Goal: Task Accomplishment & Management: Use online tool/utility

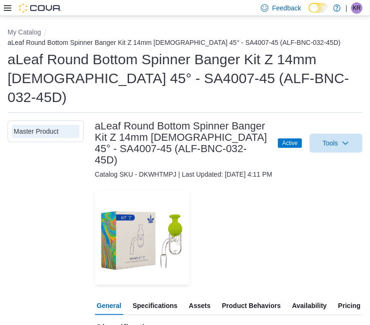
click at [40, 7] on img at bounding box center [40, 7] width 43 height 9
click at [30, 31] on button "My Catalog" at bounding box center [25, 32] width 34 height 8
select select "**********"
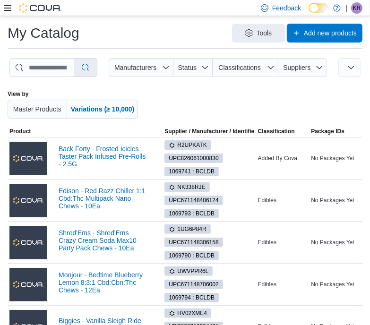
click at [7, 8] on icon at bounding box center [8, 8] width 8 height 6
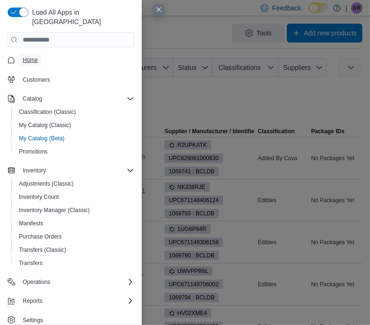
click at [36, 56] on span "Home" at bounding box center [30, 60] width 15 height 8
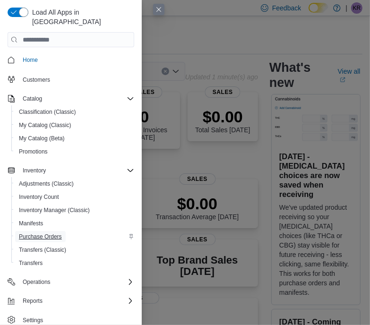
click at [51, 233] on span "Purchase Orders" at bounding box center [40, 237] width 43 height 8
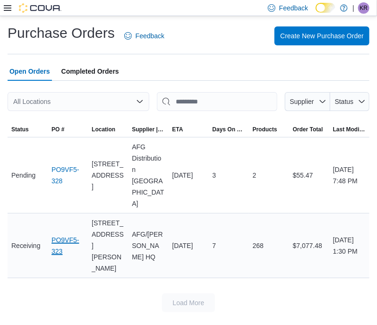
click at [66, 235] on link "PO9VF5-323" at bounding box center [68, 246] width 33 height 23
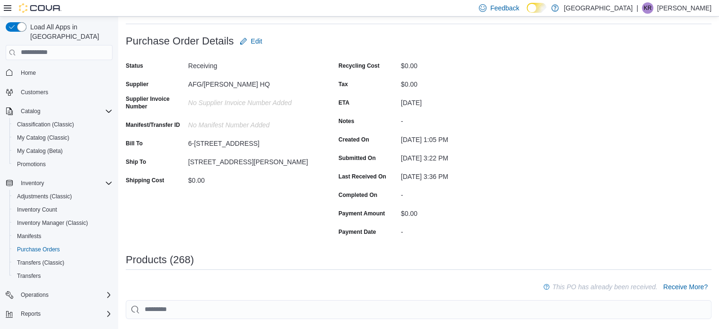
scroll to position [95, 0]
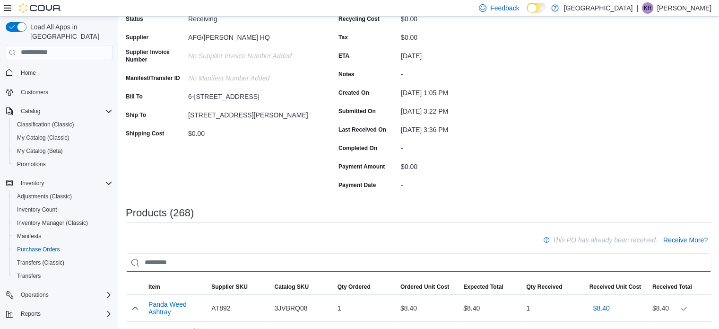
click at [181, 262] on input "search" at bounding box center [419, 262] width 586 height 19
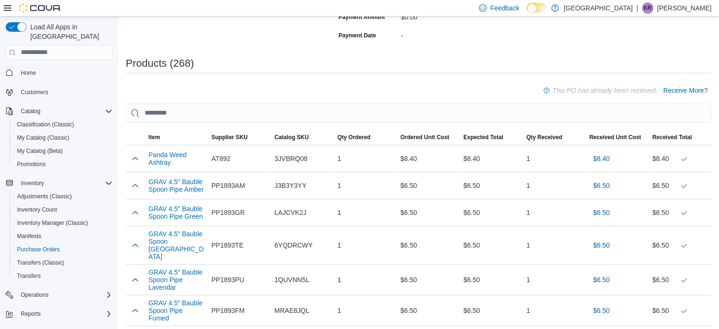
scroll to position [236, 0]
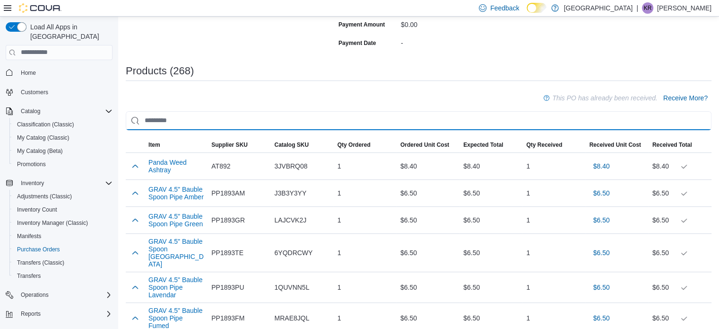
click at [165, 120] on input "search" at bounding box center [419, 120] width 586 height 19
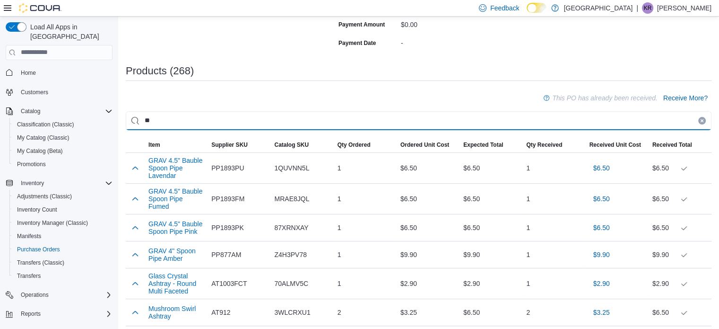
type input "*"
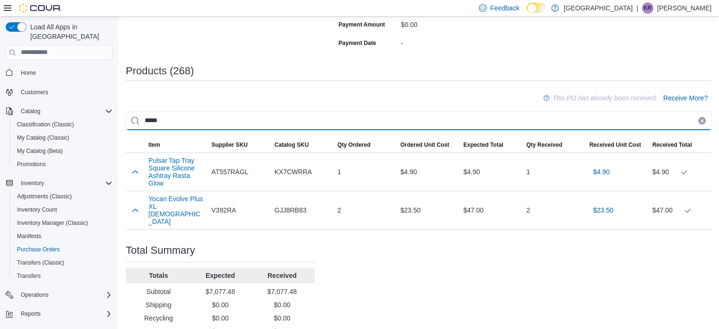
type input "*****"
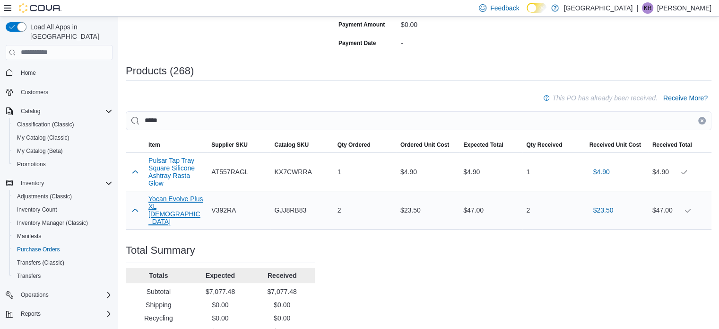
click at [163, 202] on button "Yocan Evolve Plus XL Rasta" at bounding box center [175, 210] width 55 height 30
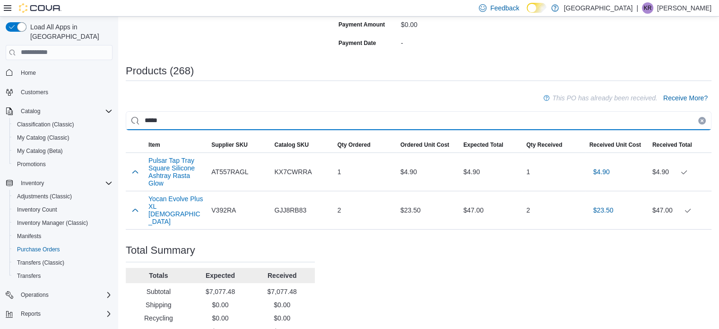
click at [159, 122] on input "*****" at bounding box center [419, 120] width 586 height 19
click at [160, 122] on input "*****" at bounding box center [419, 120] width 586 height 19
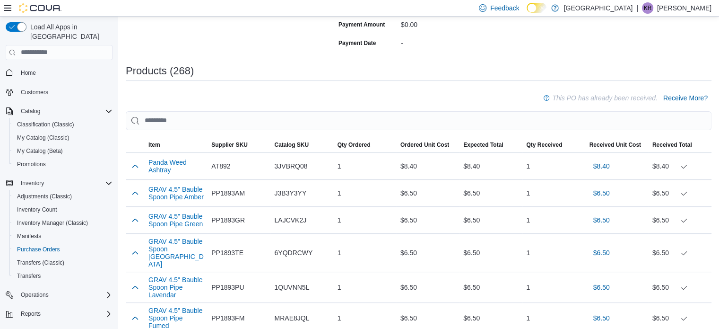
click at [510, 46] on div "-" at bounding box center [464, 40] width 127 height 11
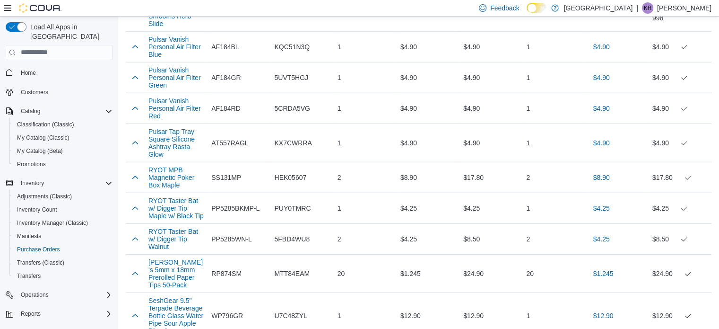
scroll to position [2973, 0]
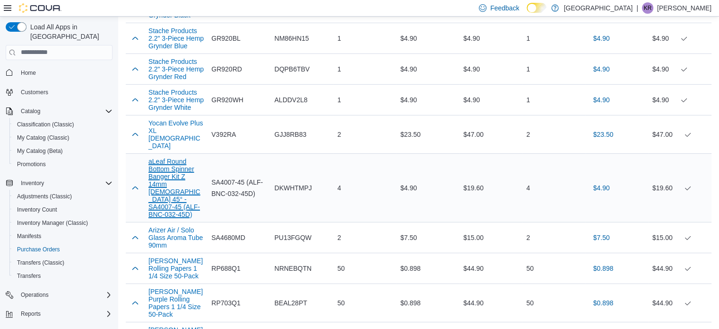
click at [162, 192] on button "aLeaf Round Bottom Spinner Banger Kit Z 14mm [DEMOGRAPHIC_DATA] 45° - SA4007-45…" at bounding box center [175, 187] width 55 height 61
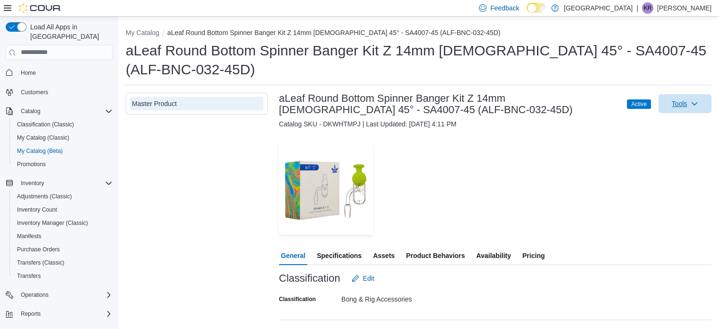
click at [688, 99] on span "Tools" at bounding box center [680, 103] width 16 height 9
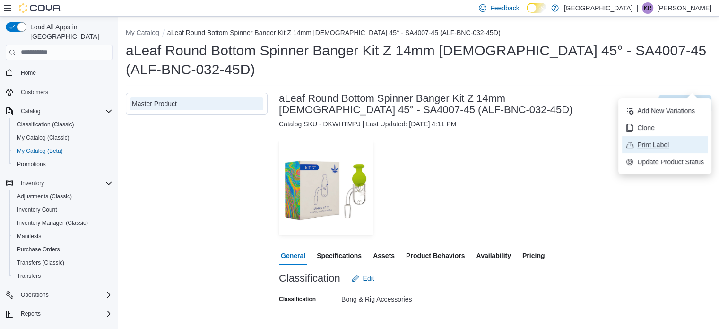
click at [646, 144] on span "Print Label" at bounding box center [670, 144] width 67 height 9
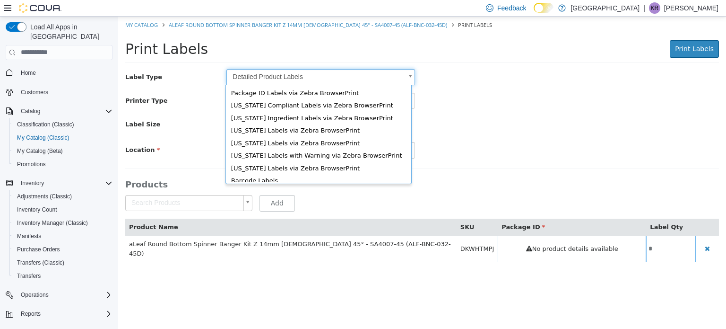
scroll to position [15, 0]
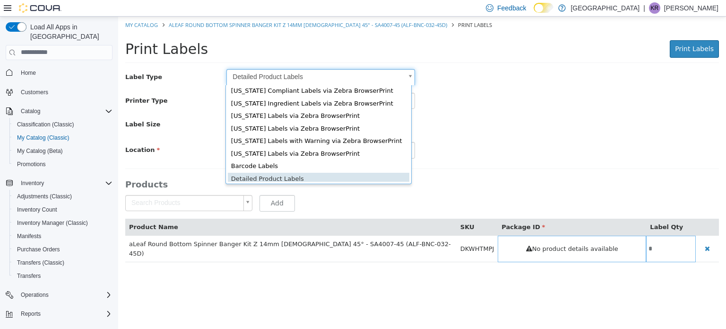
click at [308, 76] on body "Saving Bulk Changes... × My Catalog aLeaf Round Bottom Spinner Banger Kit Z 14m…" at bounding box center [422, 143] width 608 height 255
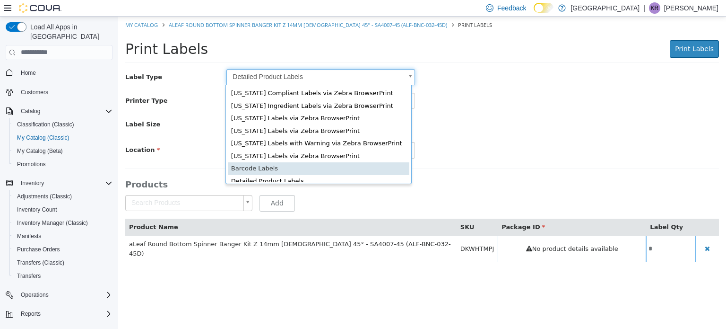
scroll to position [0, 2]
type input "*"
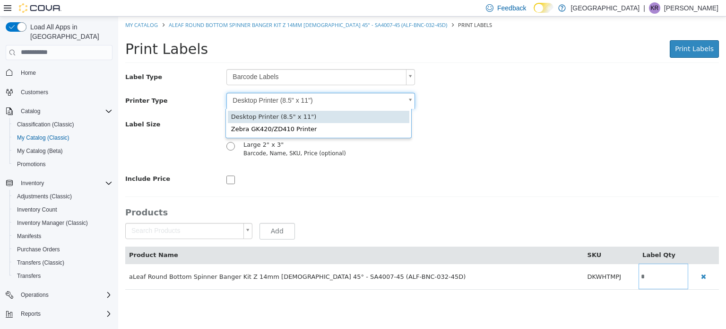
click at [271, 100] on body "Saving Bulk Changes... × My Catalog aLeaf Round Bottom Spinner Banger Kit Z 14m…" at bounding box center [422, 157] width 608 height 283
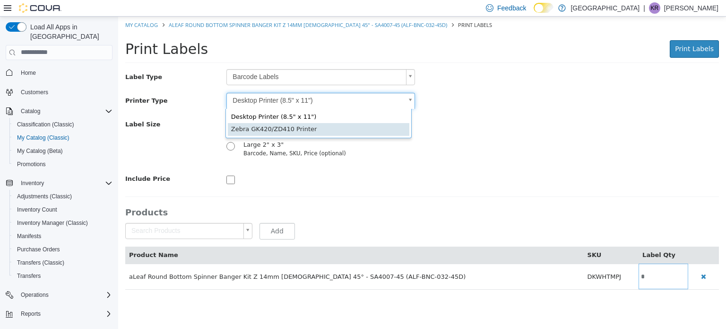
type input "*"
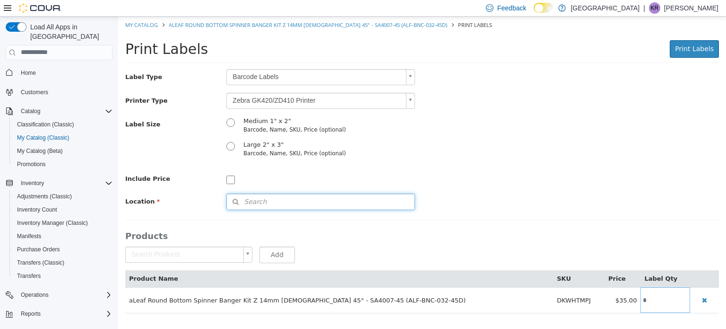
click at [283, 204] on button "Search" at bounding box center [321, 201] width 189 height 17
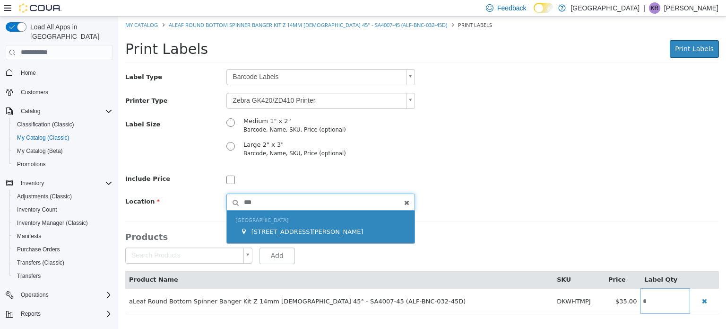
type input "***"
click at [271, 230] on span "[STREET_ADDRESS][PERSON_NAME]" at bounding box center [308, 230] width 112 height 7
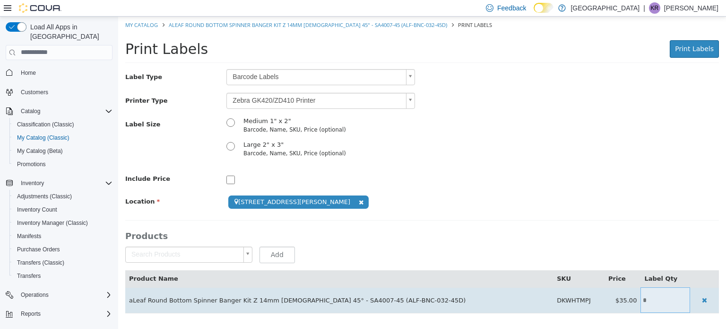
click at [648, 298] on input "*" at bounding box center [666, 299] width 50 height 7
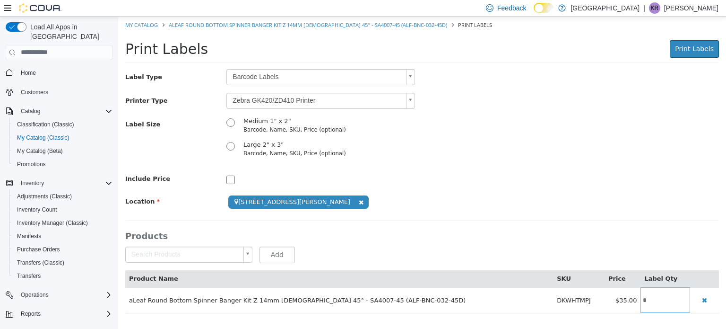
type input "*"
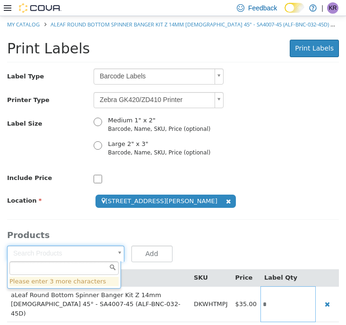
click at [26, 252] on body "**********" at bounding box center [173, 174] width 346 height 316
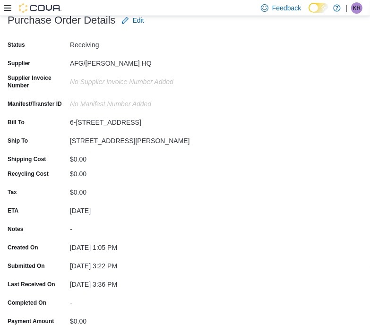
scroll to position [473, 0]
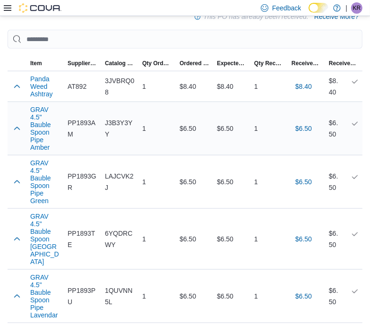
click at [168, 107] on td "Qty Ordered 1" at bounding box center [157, 128] width 37 height 53
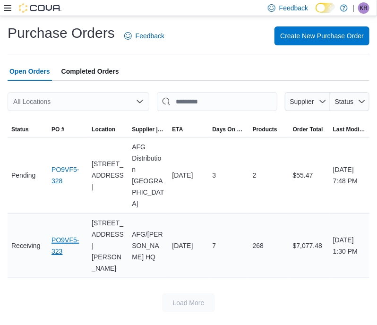
click at [64, 235] on link "PO9VF5-323" at bounding box center [68, 246] width 33 height 23
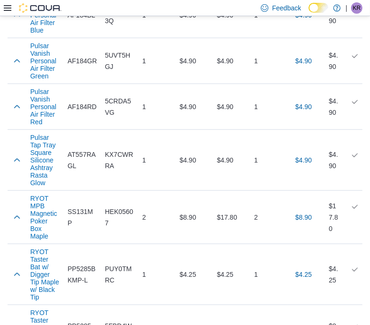
scroll to position [5022, 0]
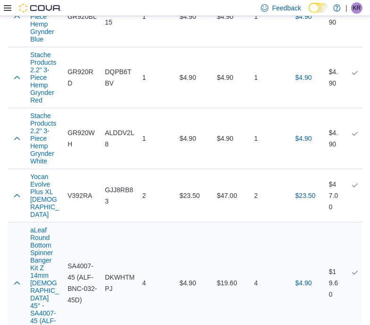
click at [78, 223] on td "Supplier SKU SA4007-45 (ALF-BNC-032-45D)" at bounding box center [82, 284] width 37 height 122
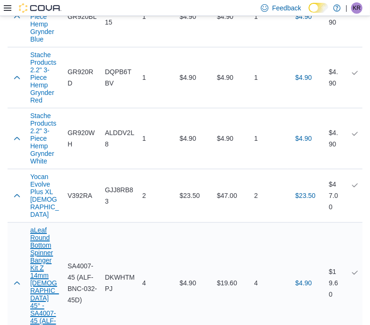
click at [49, 227] on button "aLeaf Round Bottom Spinner Banger Kit Z 14mm [DEMOGRAPHIC_DATA] 45° - SA4007-45…" at bounding box center [45, 283] width 30 height 113
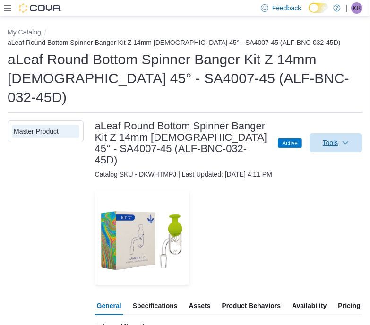
click at [339, 138] on span "Tools" at bounding box center [331, 142] width 16 height 9
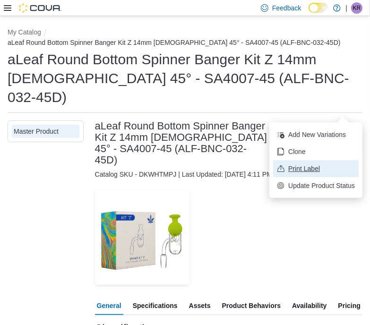
click at [307, 169] on span "Print Label" at bounding box center [321, 168] width 67 height 9
